Goal: Find specific page/section

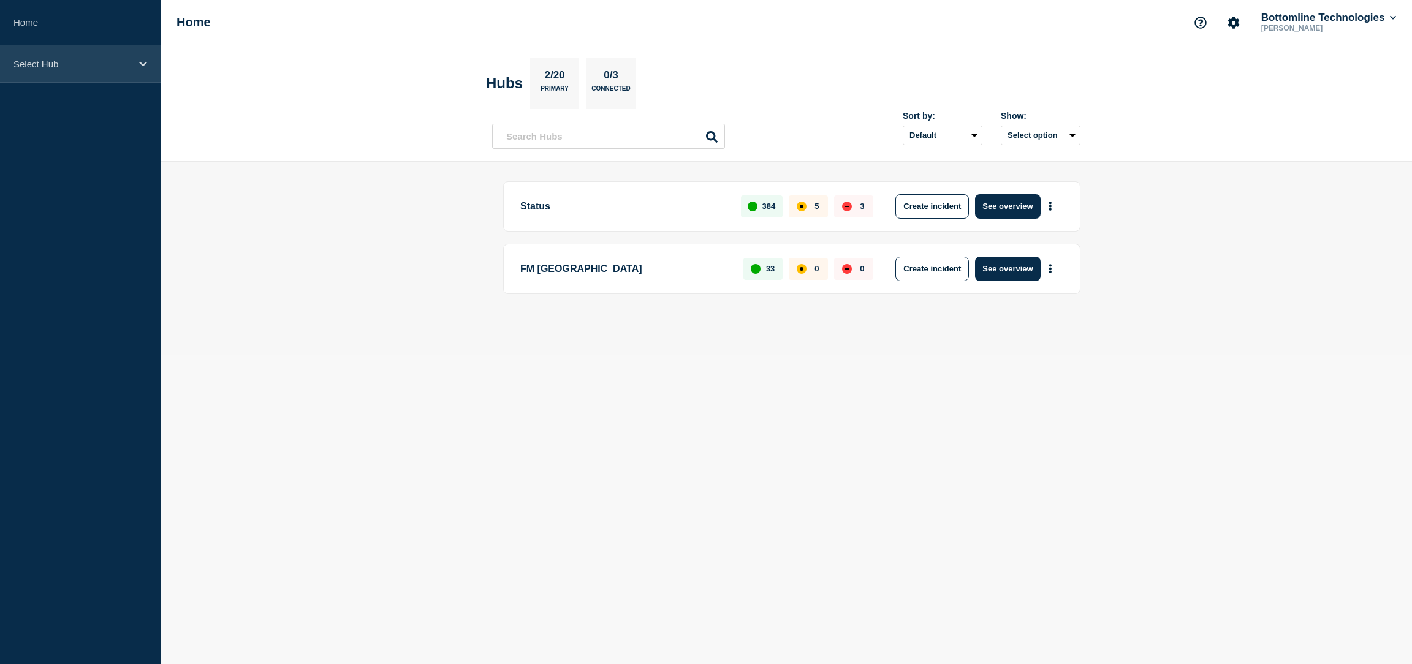
click at [61, 64] on p "Select Hub" at bounding box center [72, 64] width 118 height 10
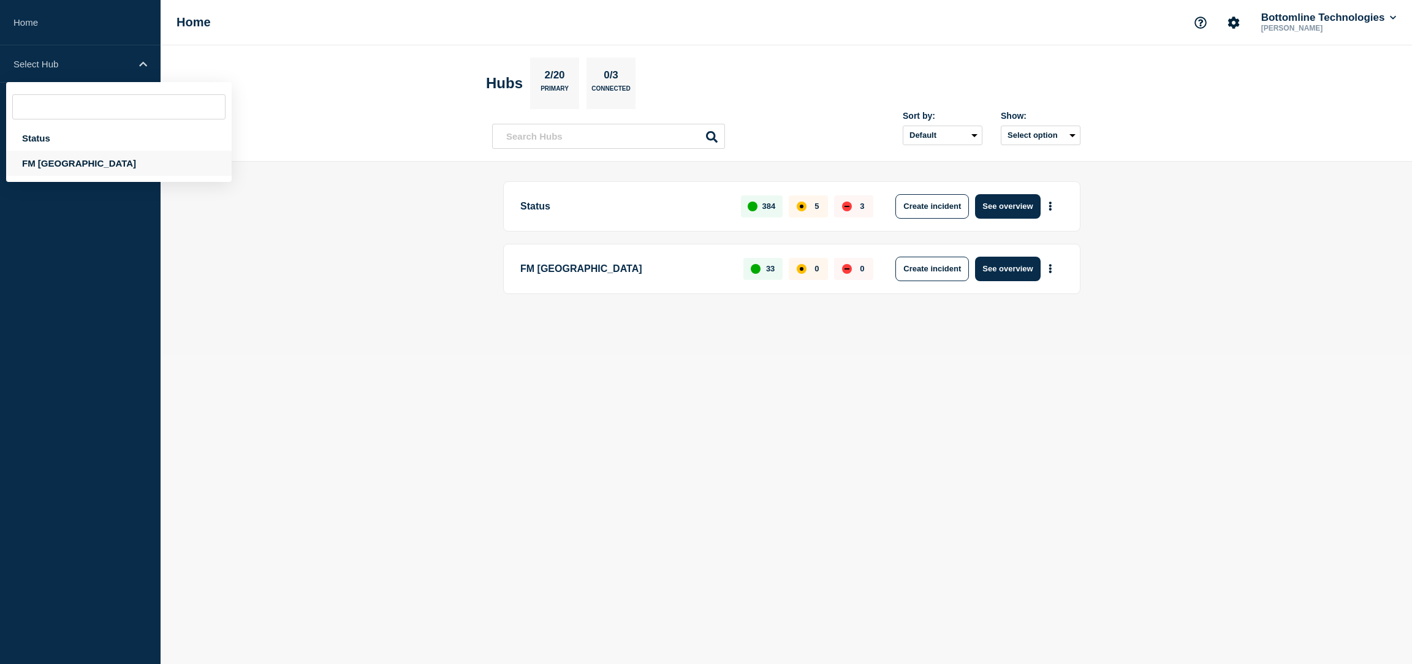
click at [77, 168] on div "FM [GEOGRAPHIC_DATA]" at bounding box center [119, 163] width 226 height 25
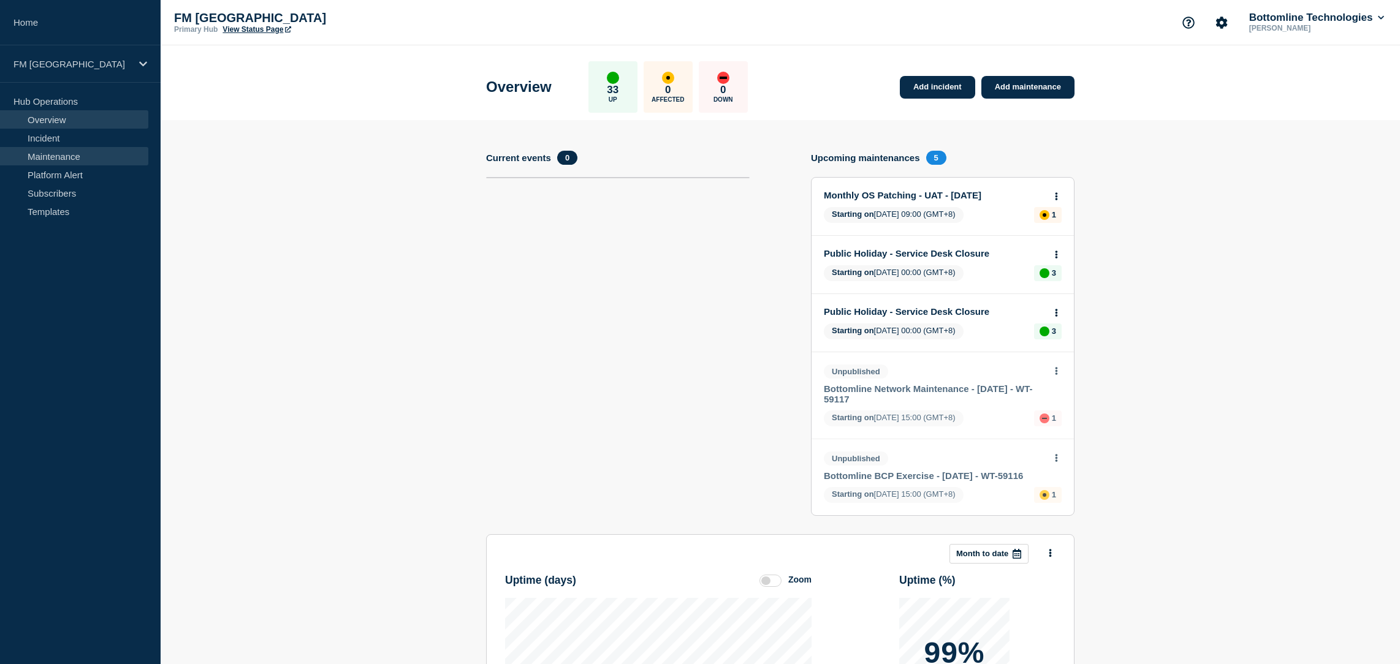
click at [69, 153] on link "Maintenance" at bounding box center [74, 156] width 148 height 18
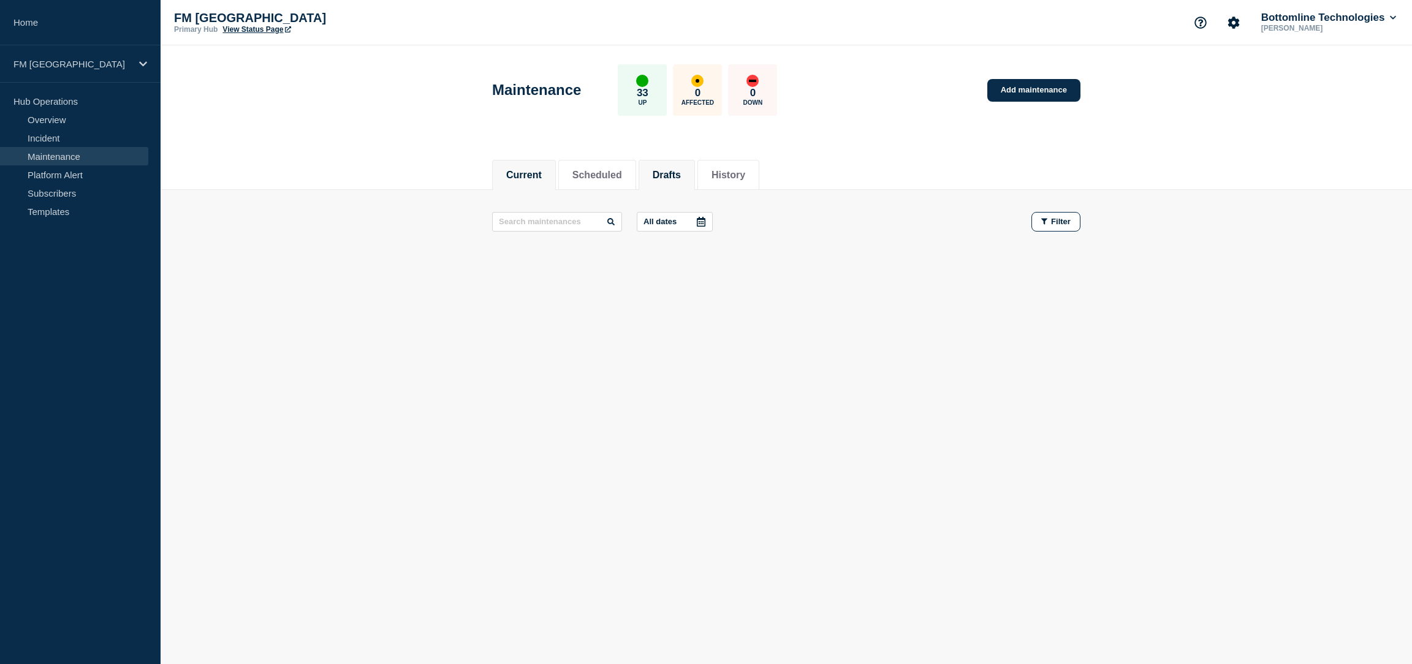
click at [670, 178] on button "Drafts" at bounding box center [667, 175] width 28 height 11
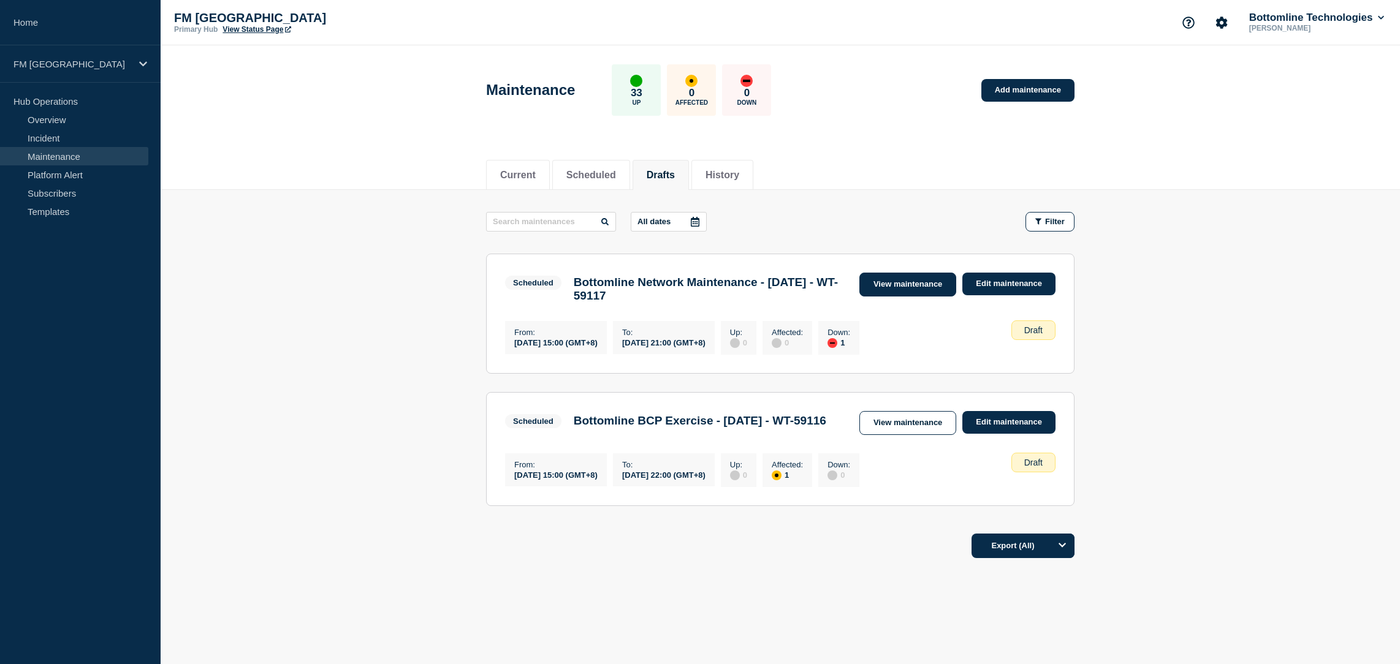
click at [935, 278] on link "View maintenance" at bounding box center [907, 285] width 97 height 24
